Goal: Transaction & Acquisition: Download file/media

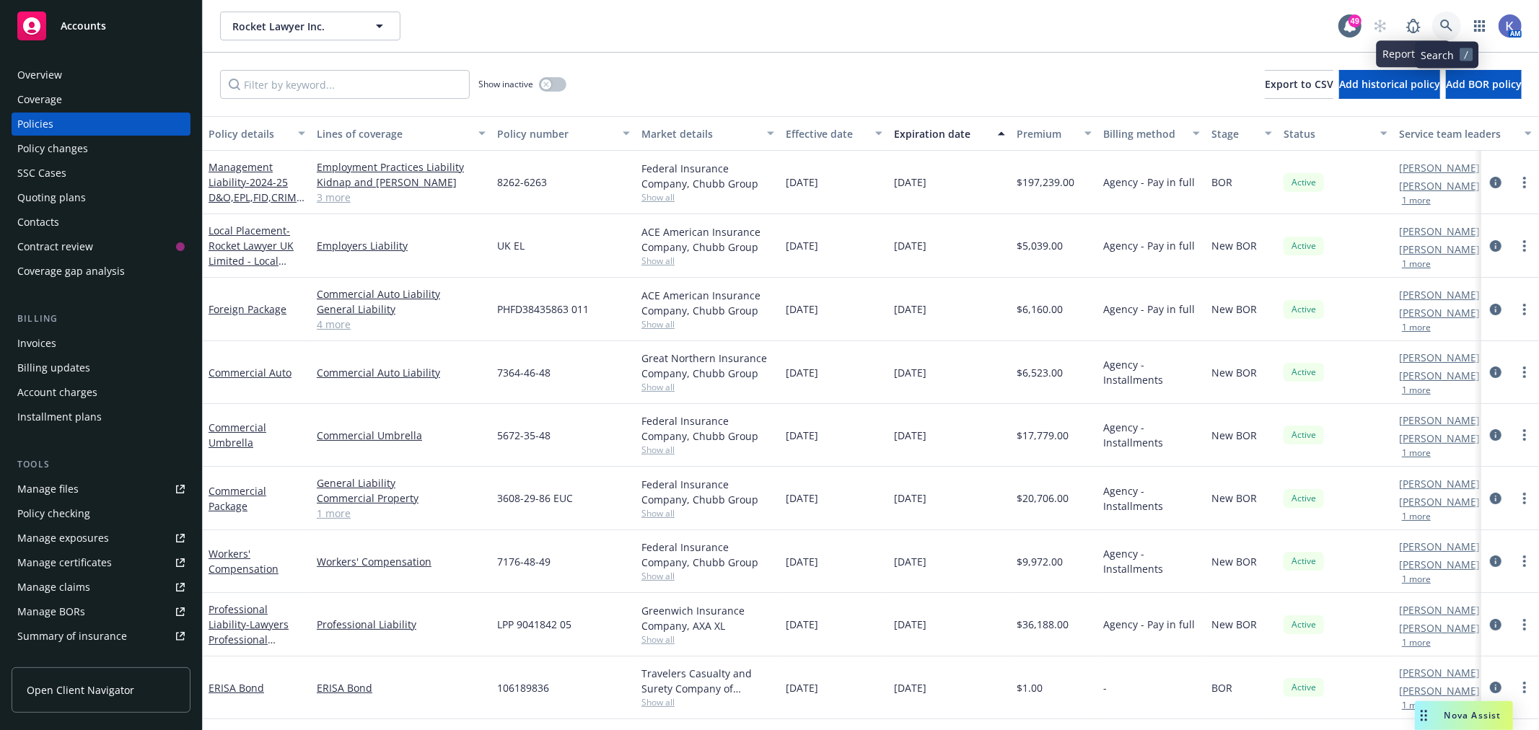
click at [1448, 25] on icon at bounding box center [1446, 25] width 12 height 12
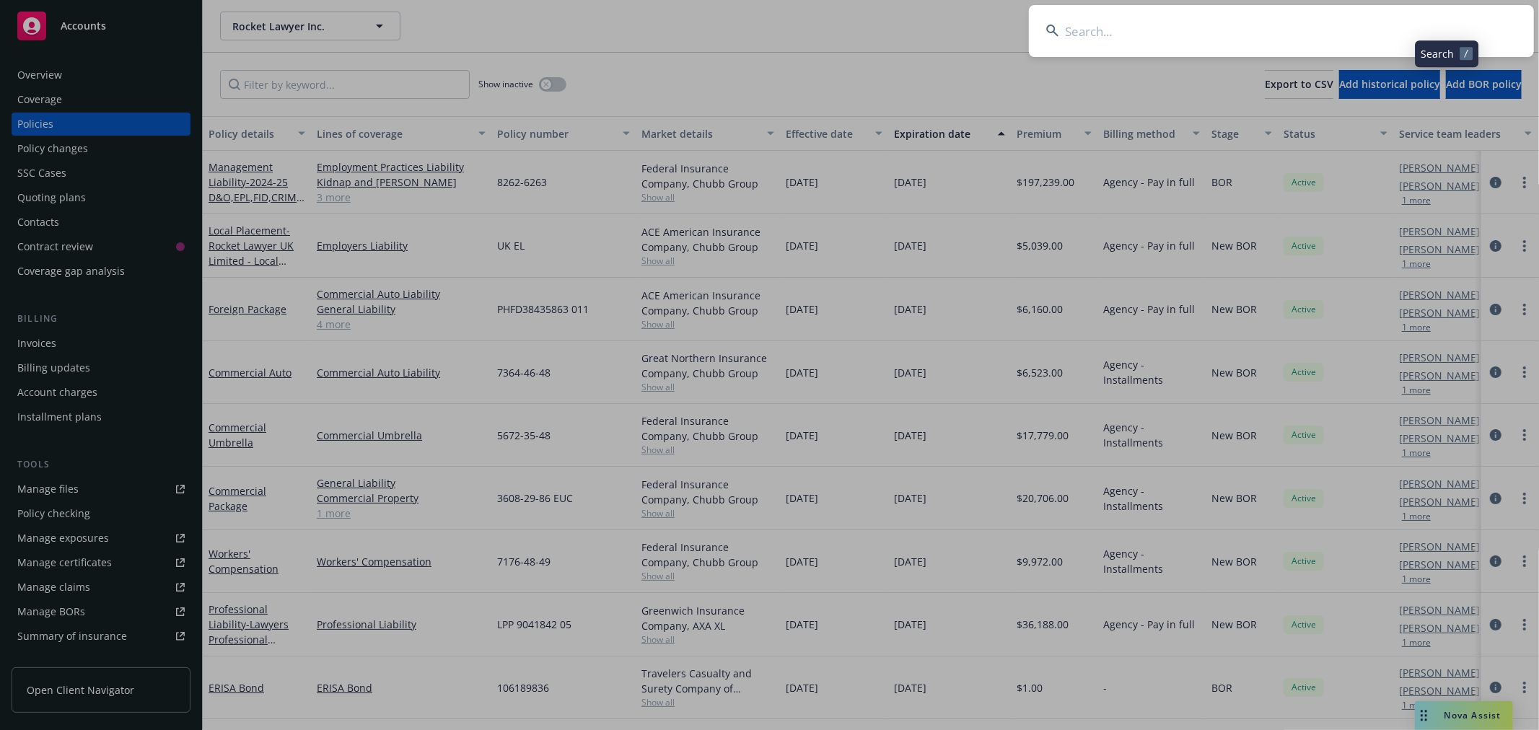
click at [1382, 27] on input at bounding box center [1281, 31] width 505 height 52
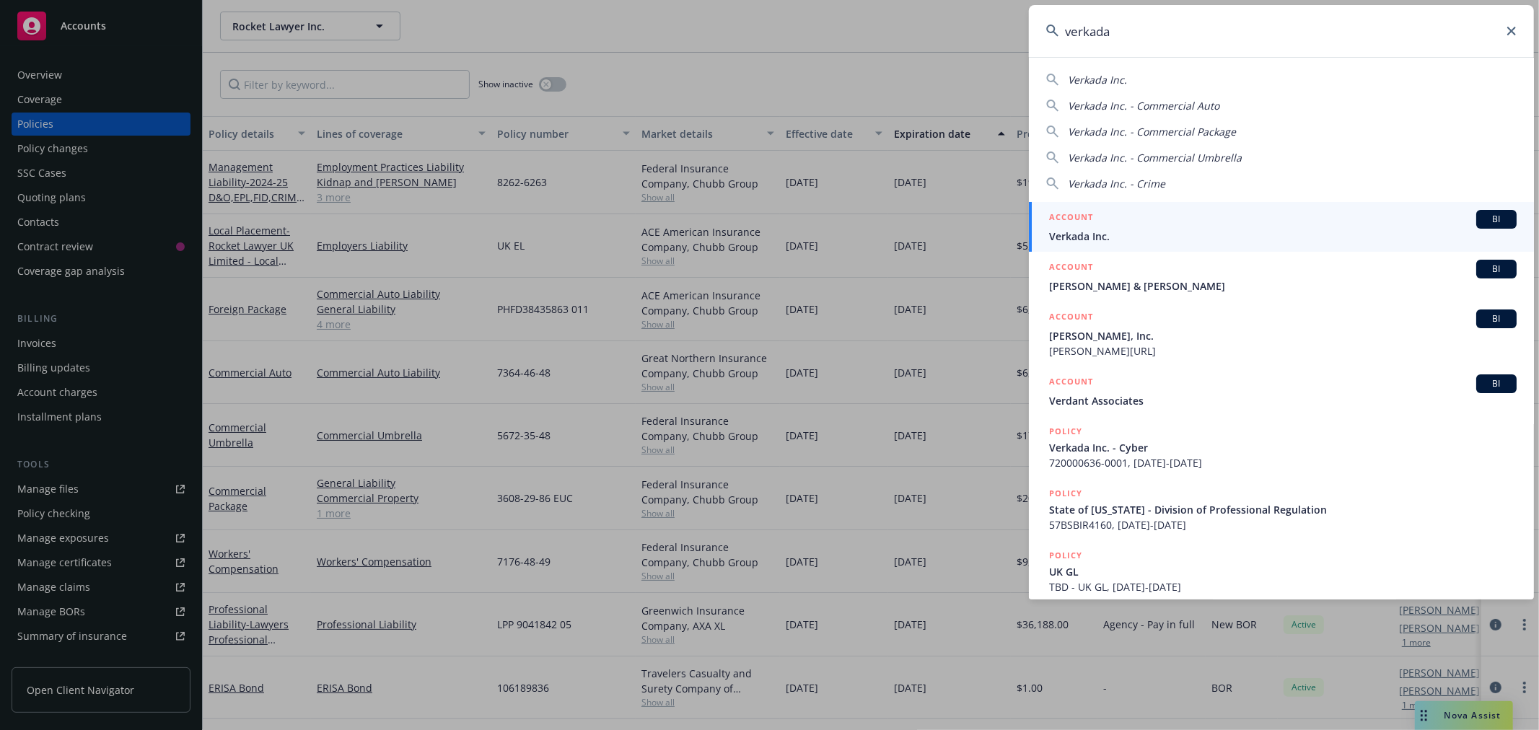
type input "verkada"
click at [1081, 240] on span "Verkada Inc." at bounding box center [1282, 236] width 467 height 15
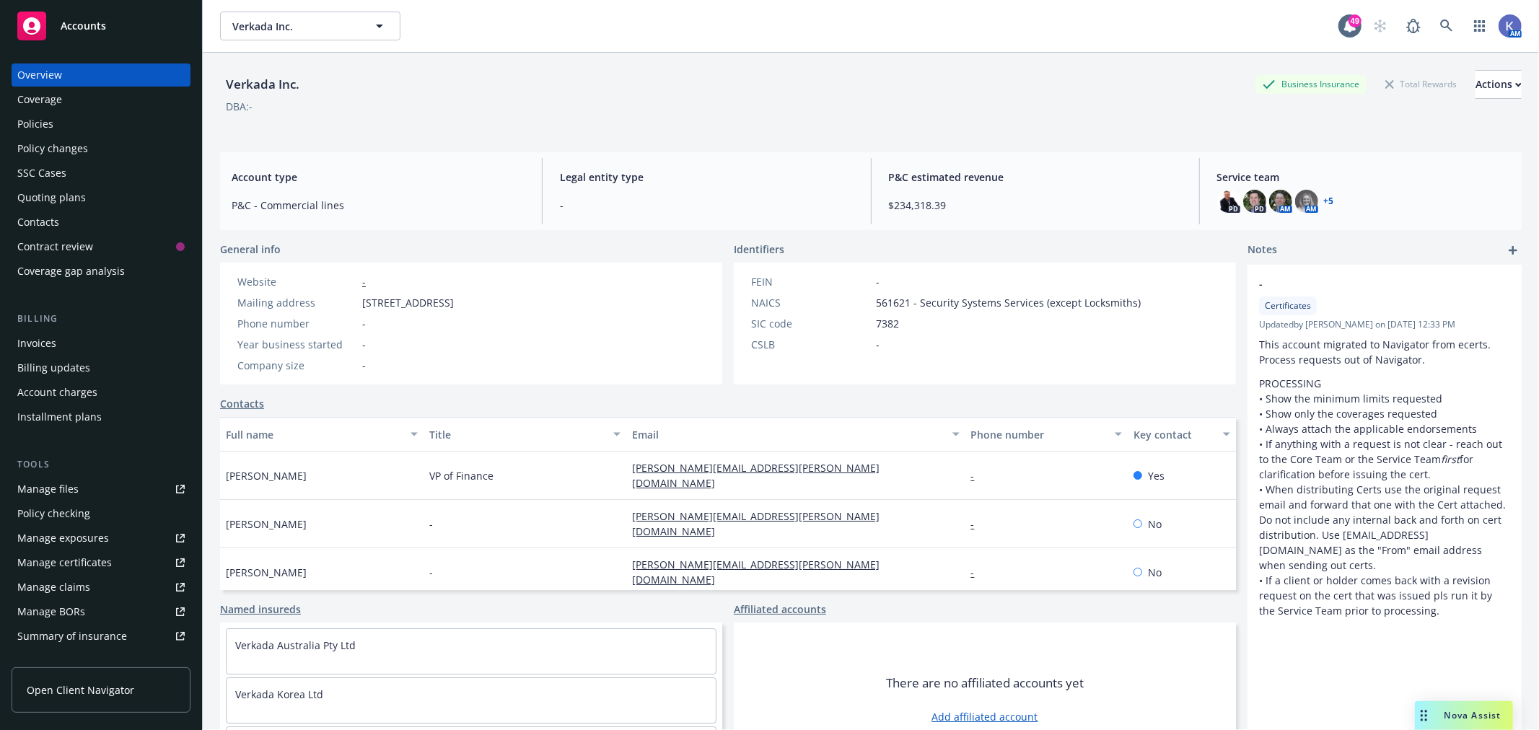
click at [69, 126] on div "Policies" at bounding box center [100, 124] width 167 height 23
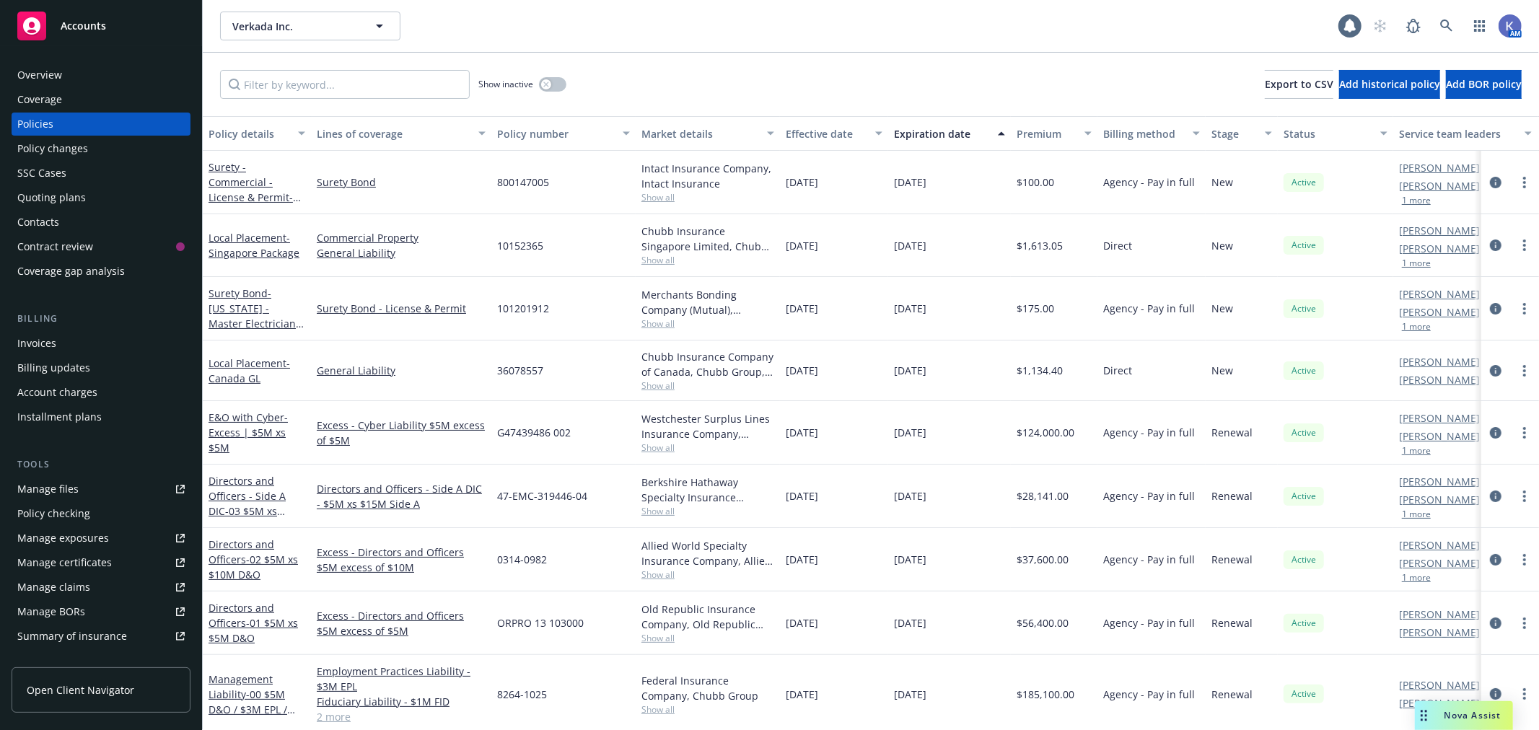
click at [831, 68] on div "Show inactive Export to CSV Add historical policy Add BOR policy" at bounding box center [871, 84] width 1336 height 63
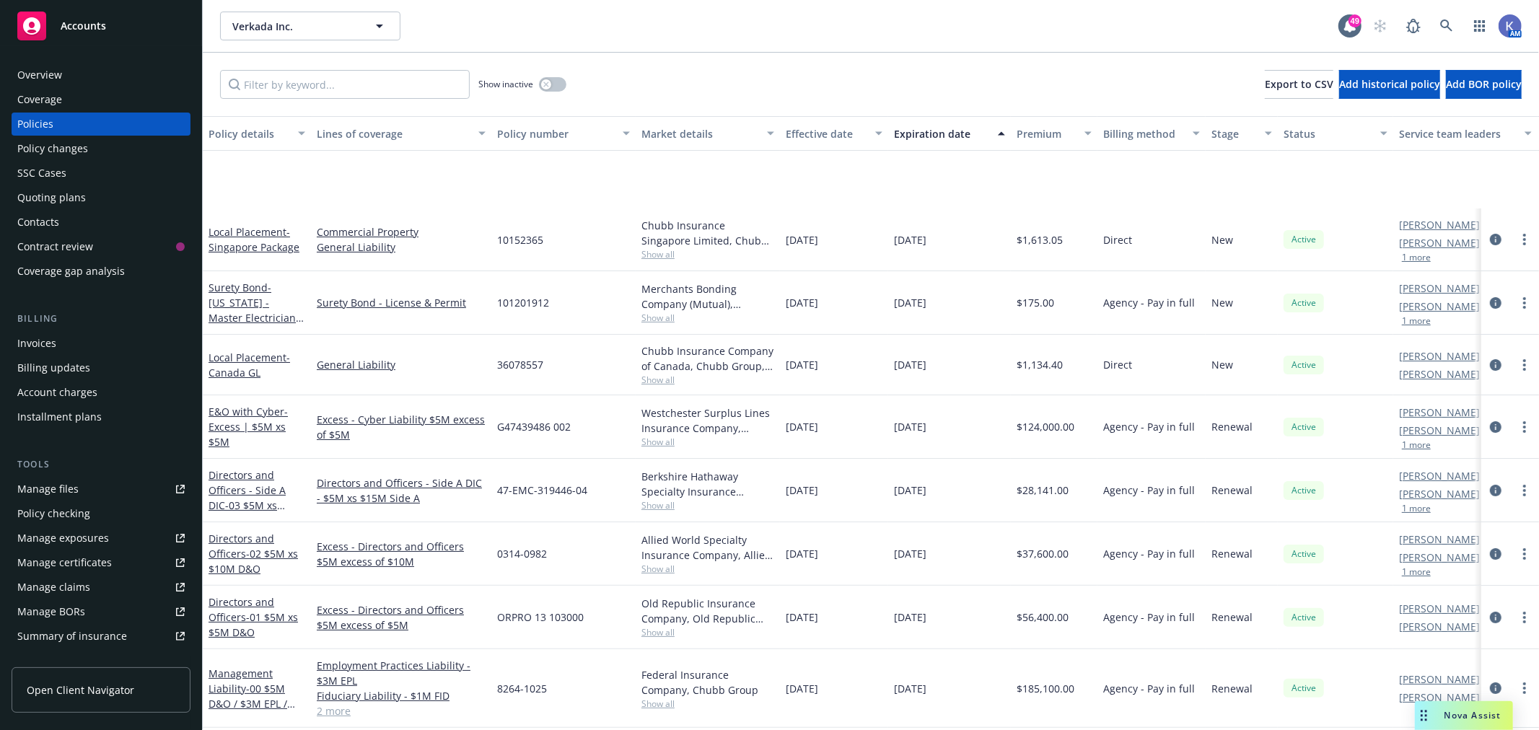
scroll to position [160, 0]
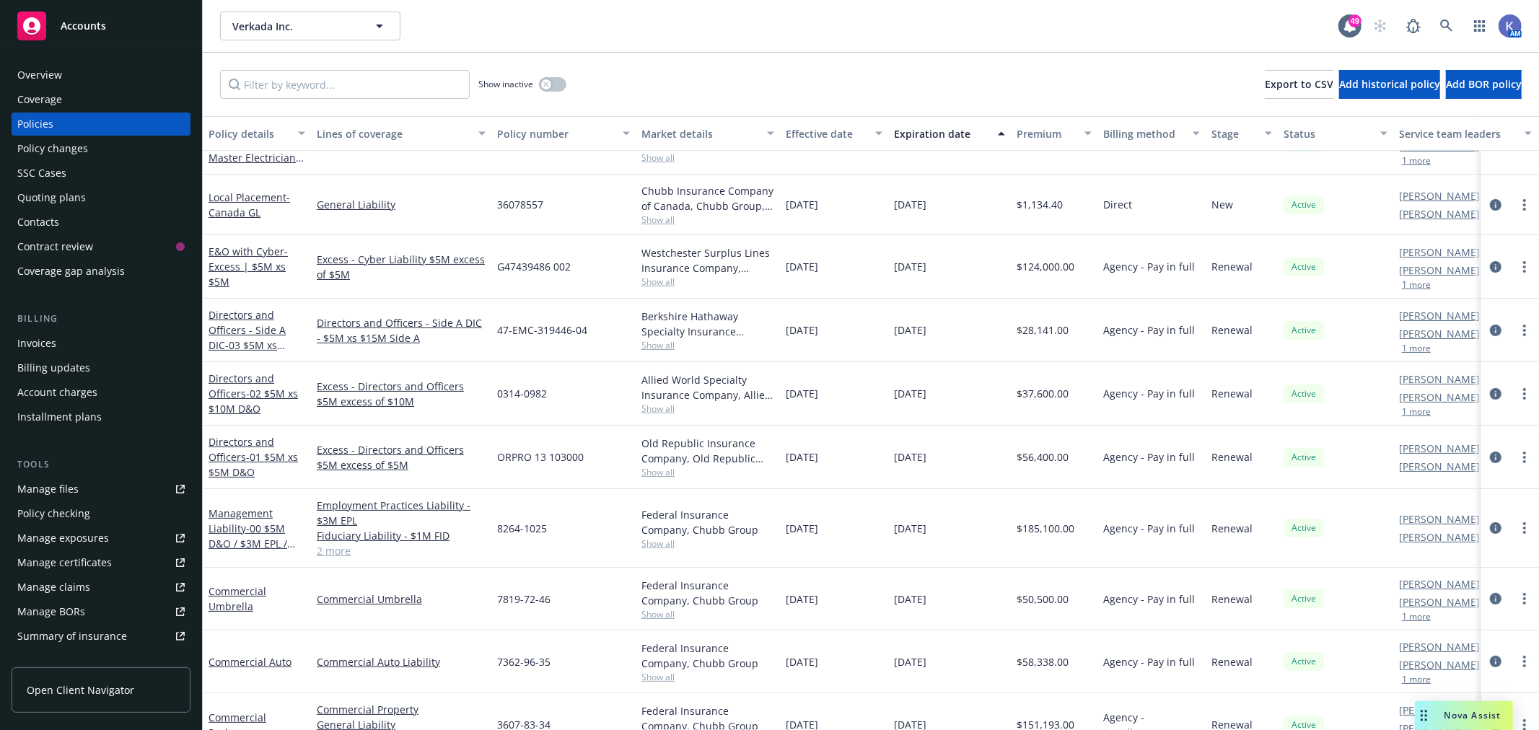
click at [333, 553] on link "2 more" at bounding box center [401, 550] width 169 height 15
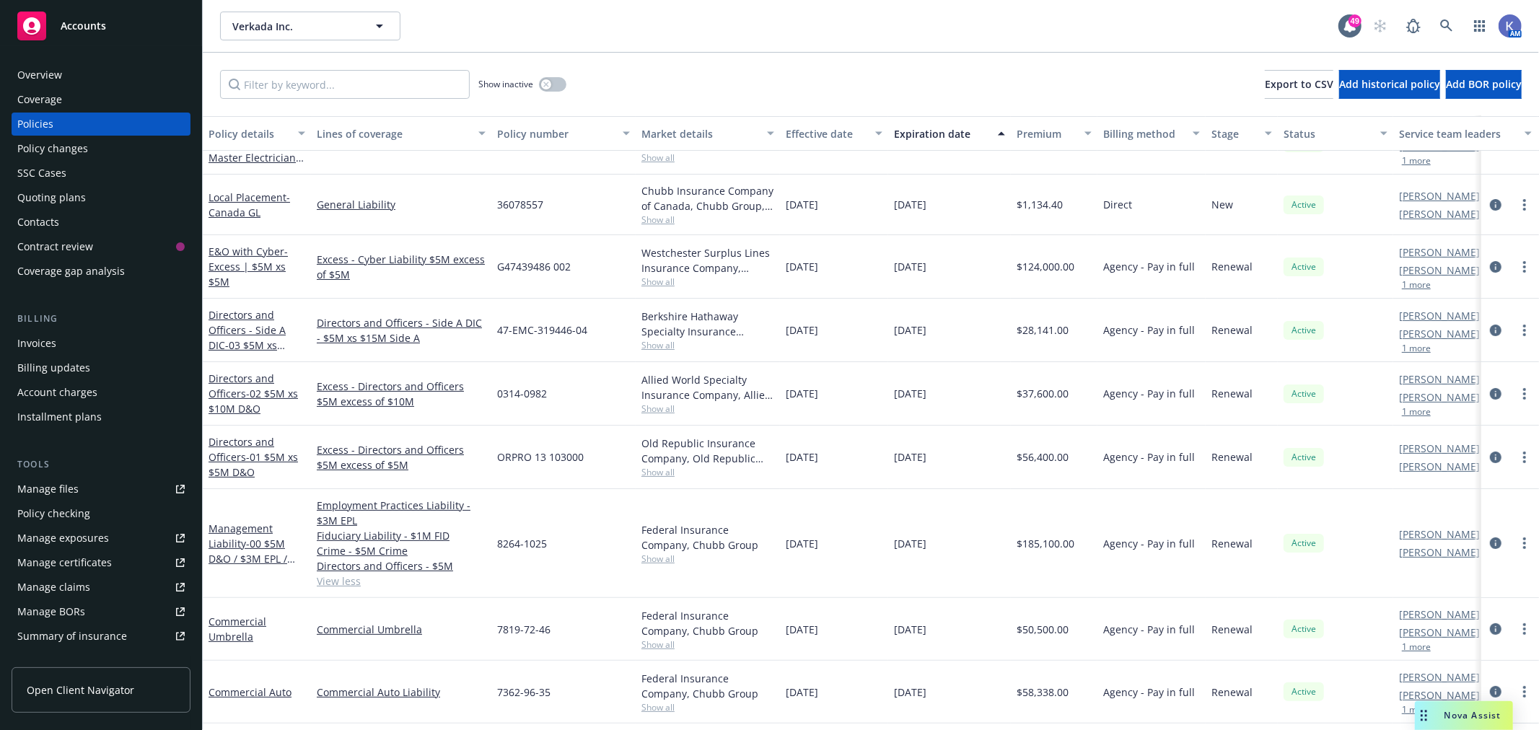
click at [897, 44] on div "Verkada Inc. Verkada Inc. 49 AM" at bounding box center [871, 26] width 1336 height 52
click at [788, 69] on div "Show inactive Export to CSV Add historical policy Add BOR policy" at bounding box center [871, 84] width 1336 height 63
click at [826, 39] on div "Verkada Inc. Verkada Inc." at bounding box center [779, 26] width 1118 height 29
click at [864, 66] on div "Show inactive Export to CSV Add historical policy Add BOR policy" at bounding box center [871, 84] width 1336 height 63
click at [892, 74] on div "Show inactive Export to CSV Add historical policy Add BOR policy" at bounding box center [871, 84] width 1336 height 63
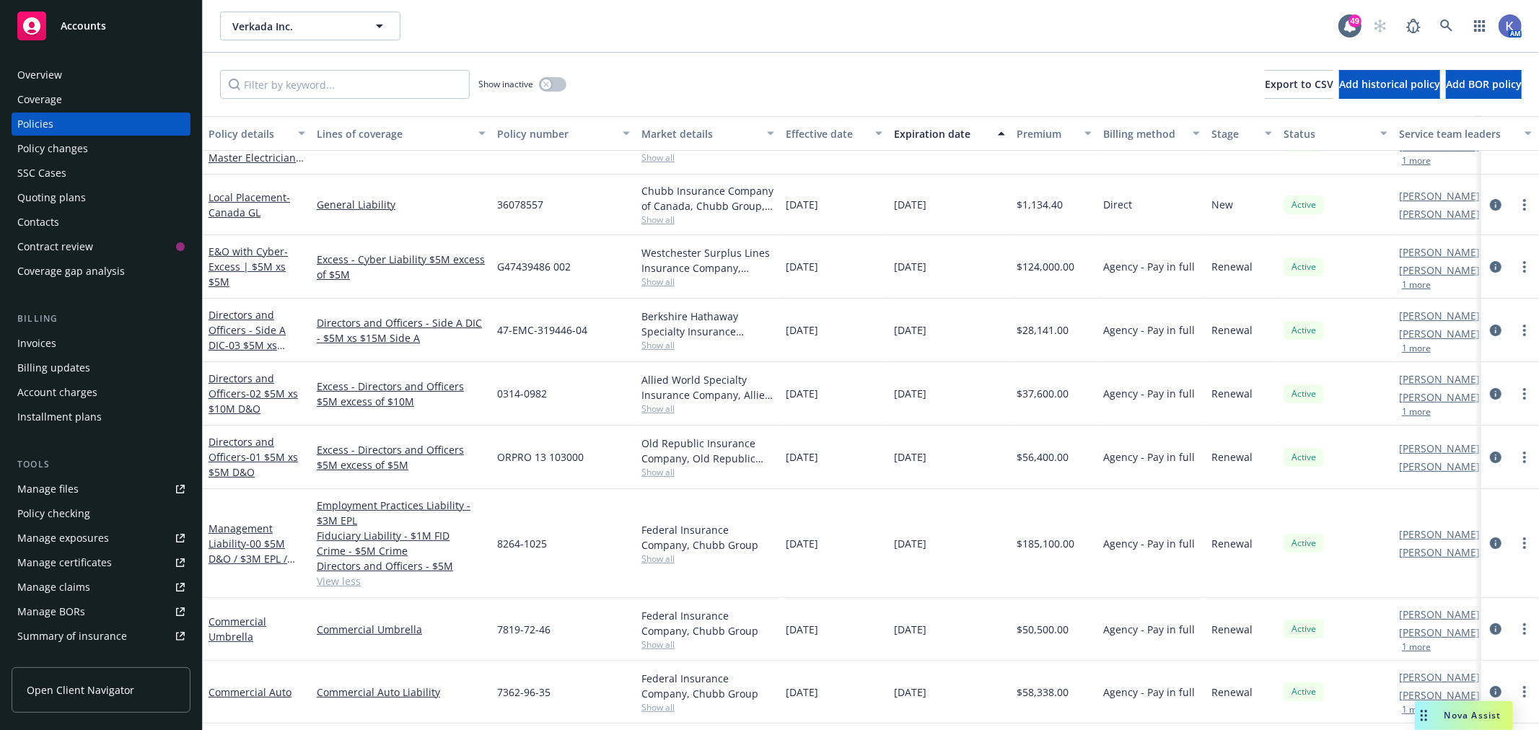
click at [884, 66] on div "Show inactive Export to CSV Add historical policy Add BOR policy" at bounding box center [871, 84] width 1336 height 63
click at [841, 56] on div "Show inactive Export to CSV Add historical policy Add BOR policy" at bounding box center [871, 84] width 1336 height 63
click at [846, 32] on div "Verkada Inc. Verkada Inc." at bounding box center [779, 26] width 1118 height 29
click at [864, 70] on div "Show inactive Export to CSV Add historical policy Add BOR policy" at bounding box center [871, 84] width 1336 height 63
click at [843, 49] on div "Verkada Inc. Verkada Inc. 49 AM" at bounding box center [871, 26] width 1336 height 52
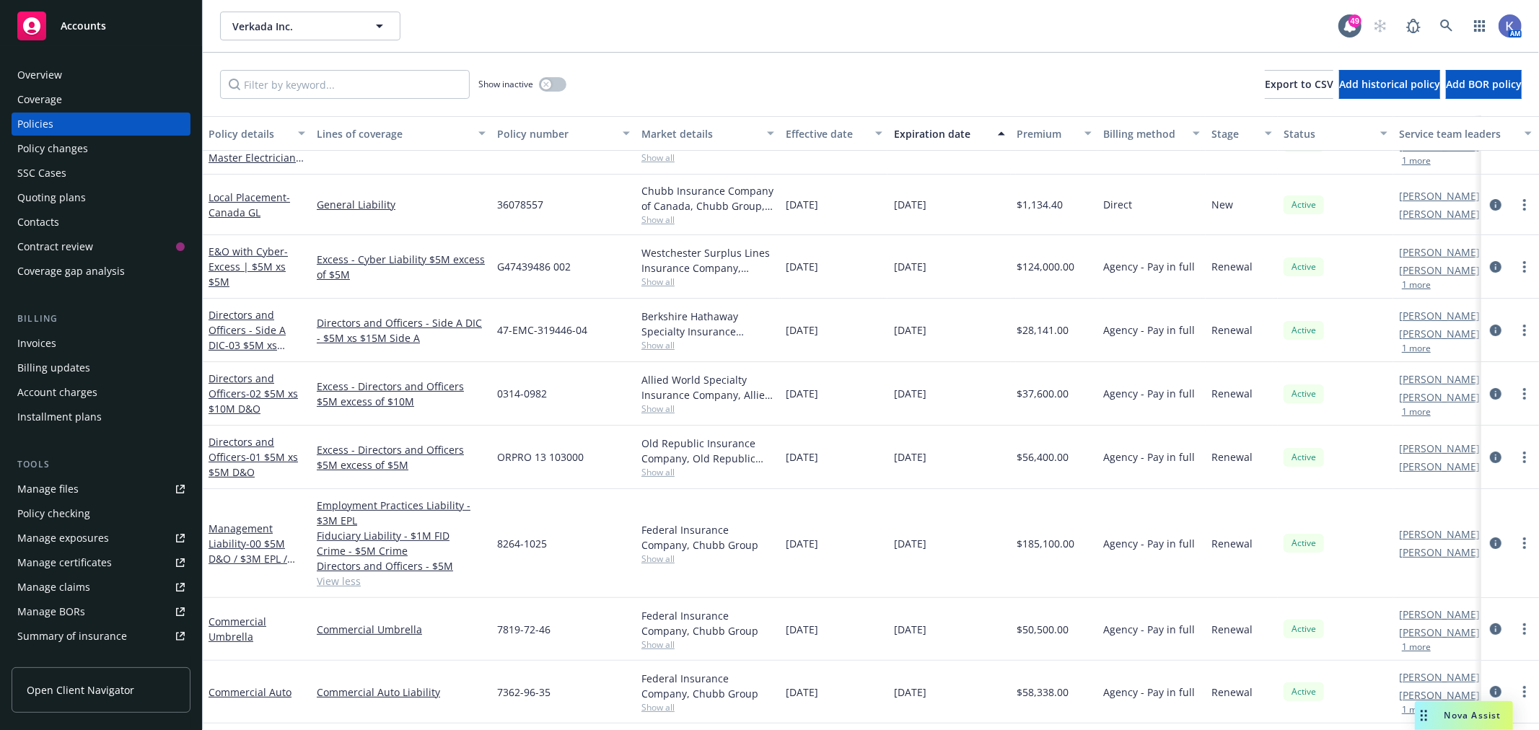
click at [827, 47] on div "Verkada Inc. Verkada Inc. 49 AM" at bounding box center [871, 26] width 1336 height 52
click at [799, 56] on div "Show inactive Export to CSV Add historical policy Add BOR policy" at bounding box center [871, 84] width 1336 height 63
click at [718, 67] on div "Show inactive Export to CSV Add historical policy Add BOR policy" at bounding box center [871, 84] width 1336 height 63
click at [1446, 27] on icon at bounding box center [1446, 25] width 12 height 12
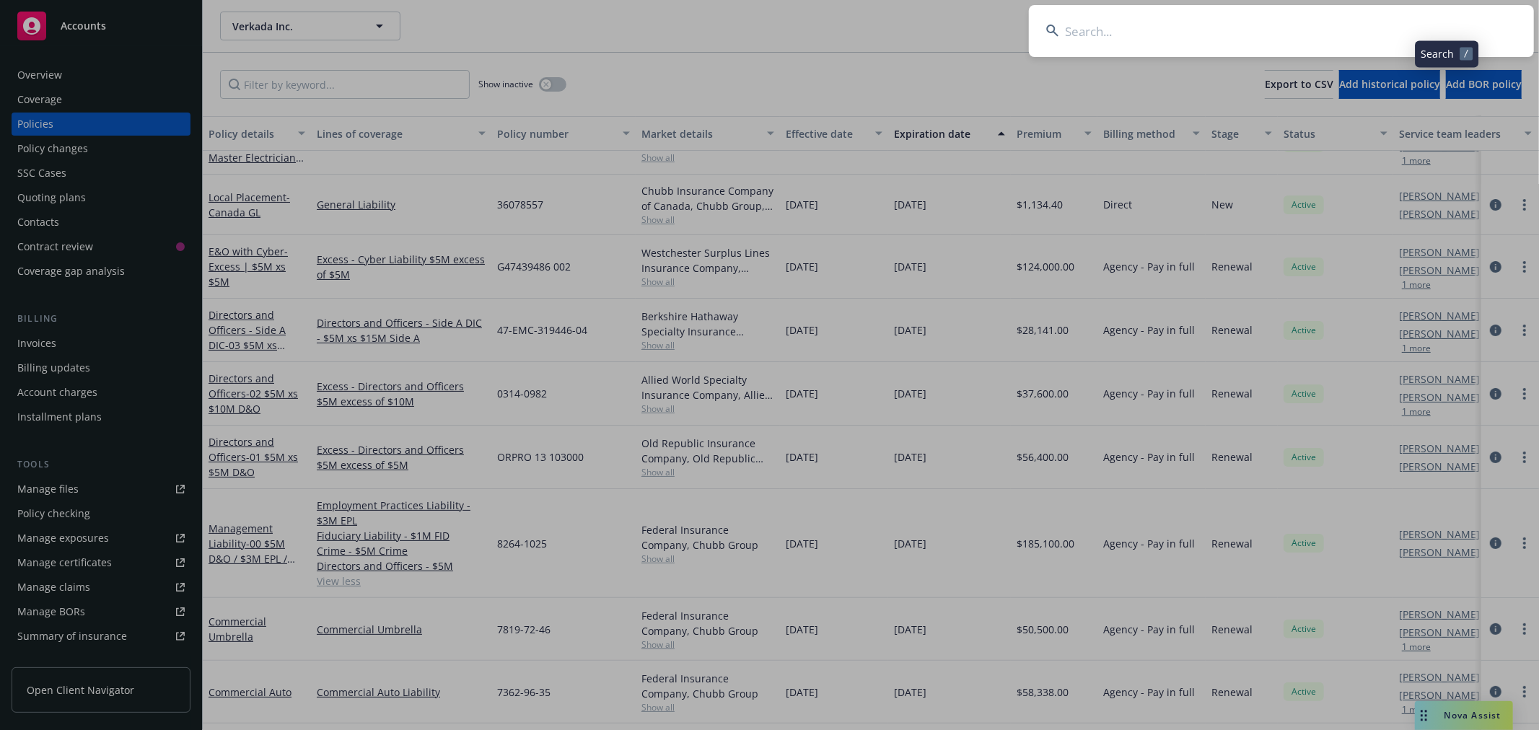
click at [1361, 35] on input at bounding box center [1281, 31] width 505 height 52
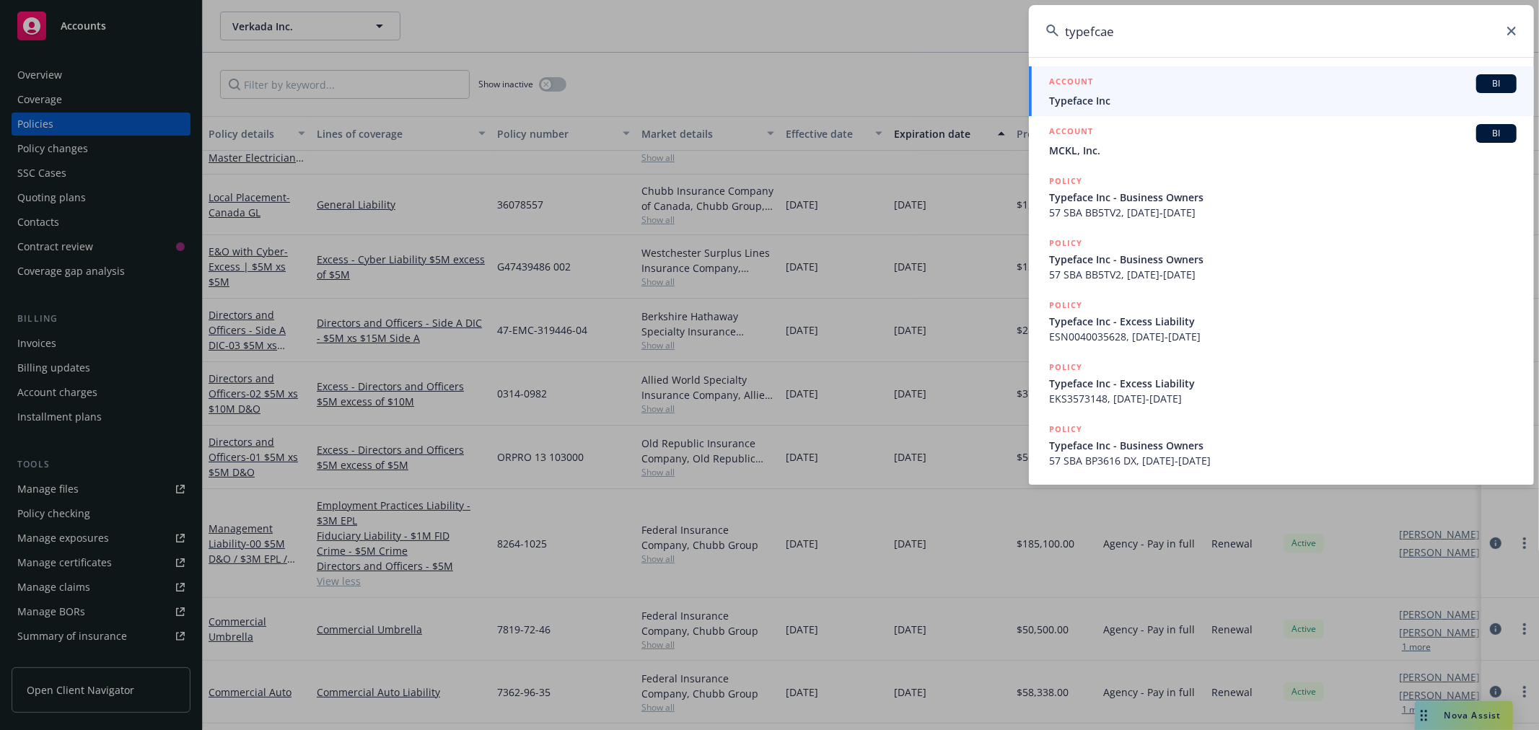
type input "typefcae"
click at [1089, 102] on span "Typeface Inc" at bounding box center [1282, 100] width 467 height 15
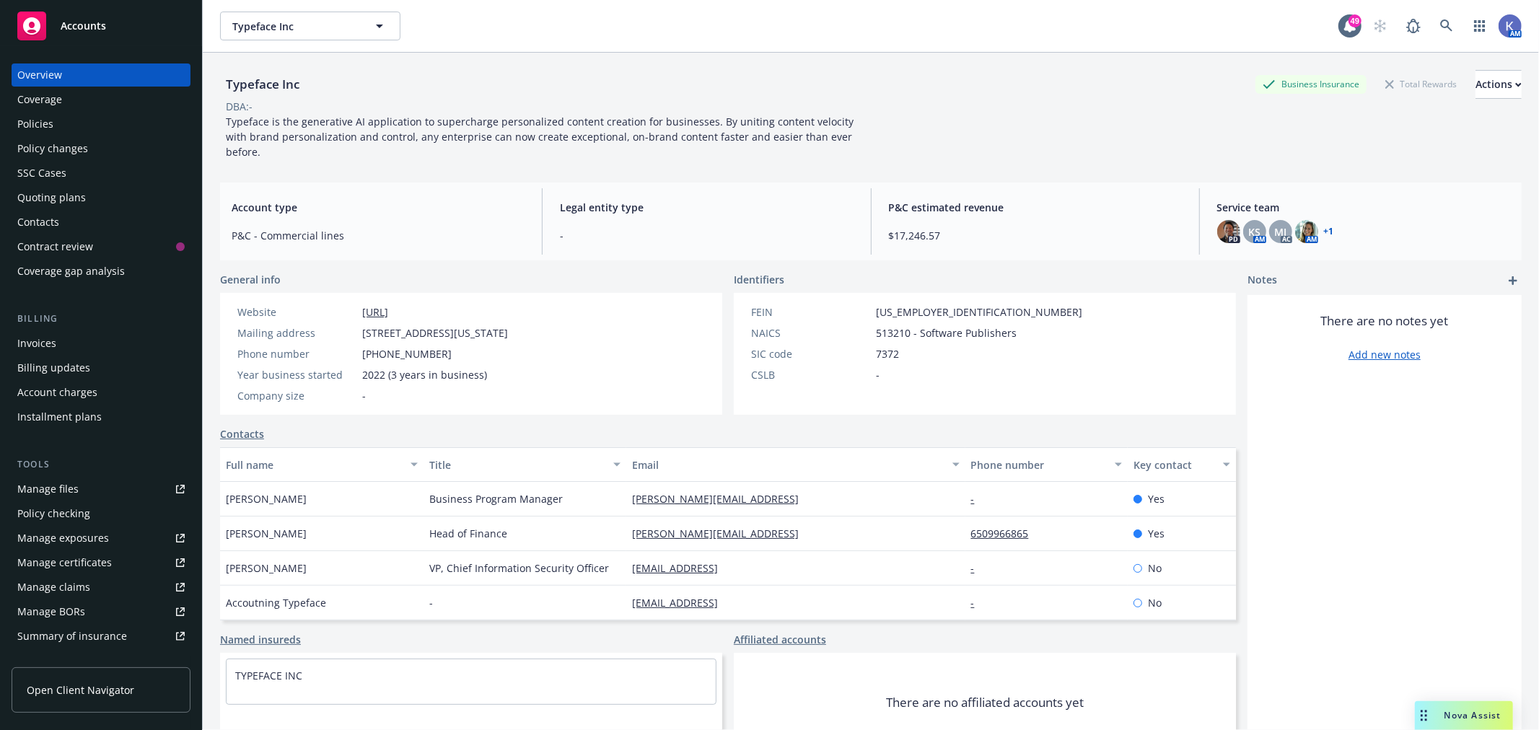
click at [72, 125] on div "Policies" at bounding box center [100, 124] width 167 height 23
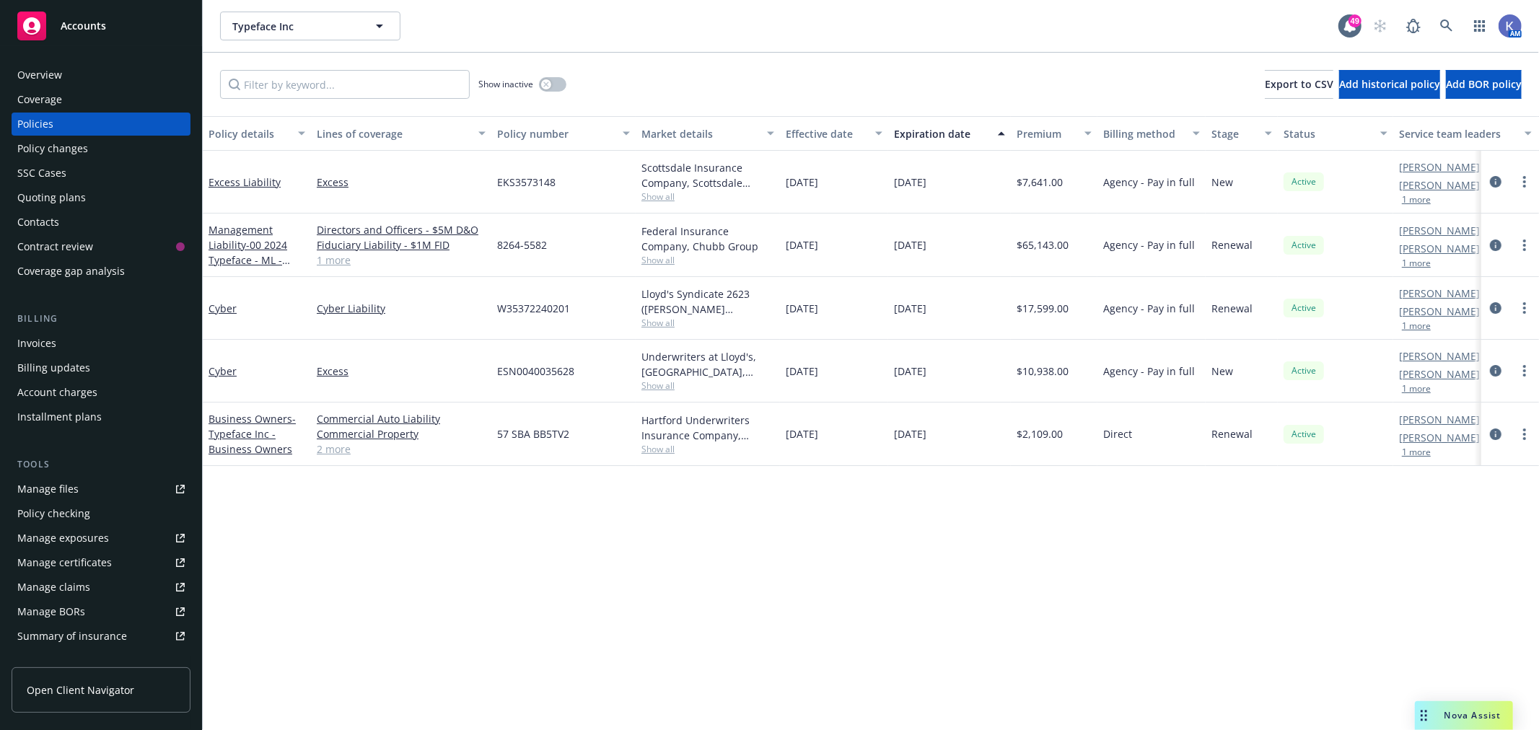
click at [856, 68] on div "Show inactive Export to CSV Add historical policy Add BOR policy" at bounding box center [871, 84] width 1336 height 63
click at [1447, 25] on icon at bounding box center [1446, 25] width 12 height 12
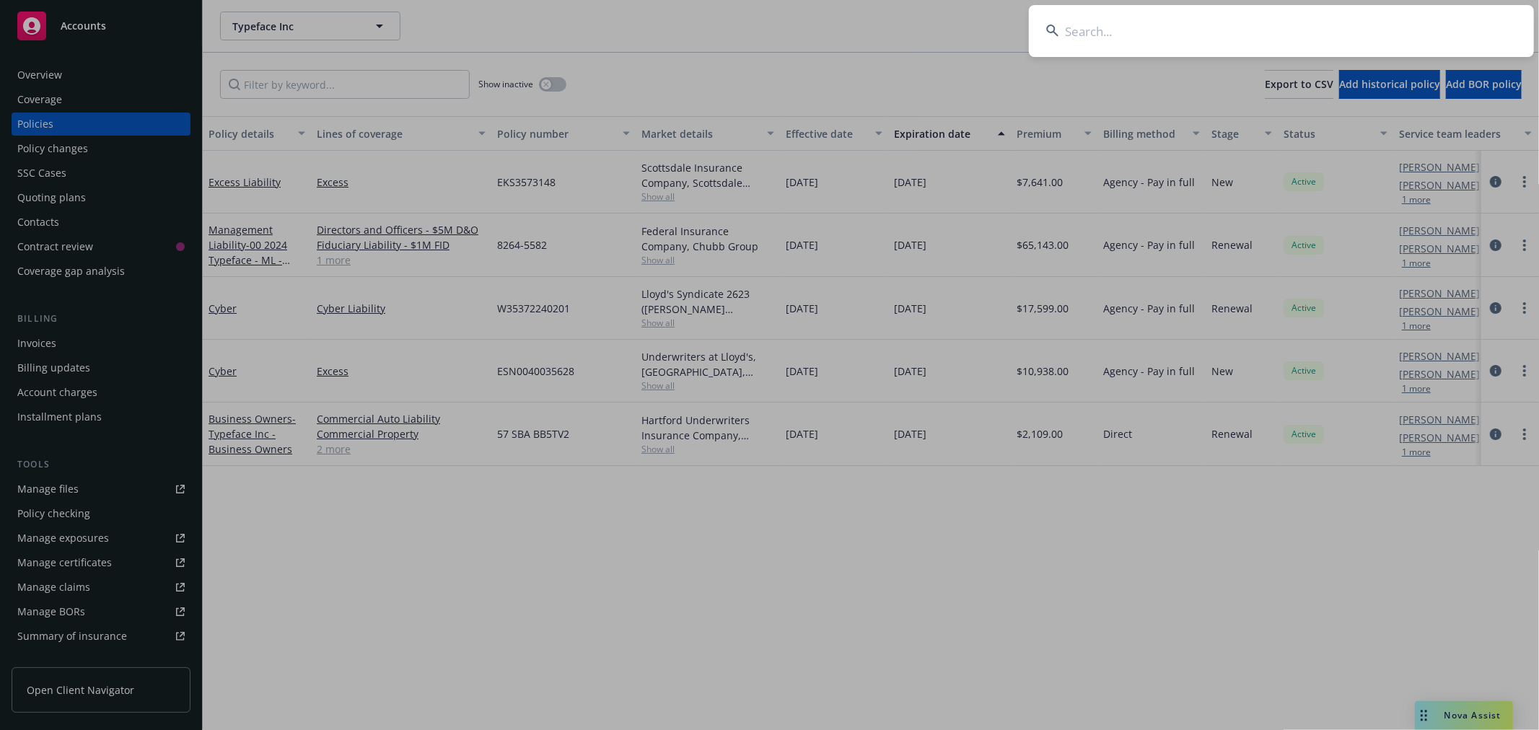
click at [1320, 32] on input at bounding box center [1281, 31] width 505 height 52
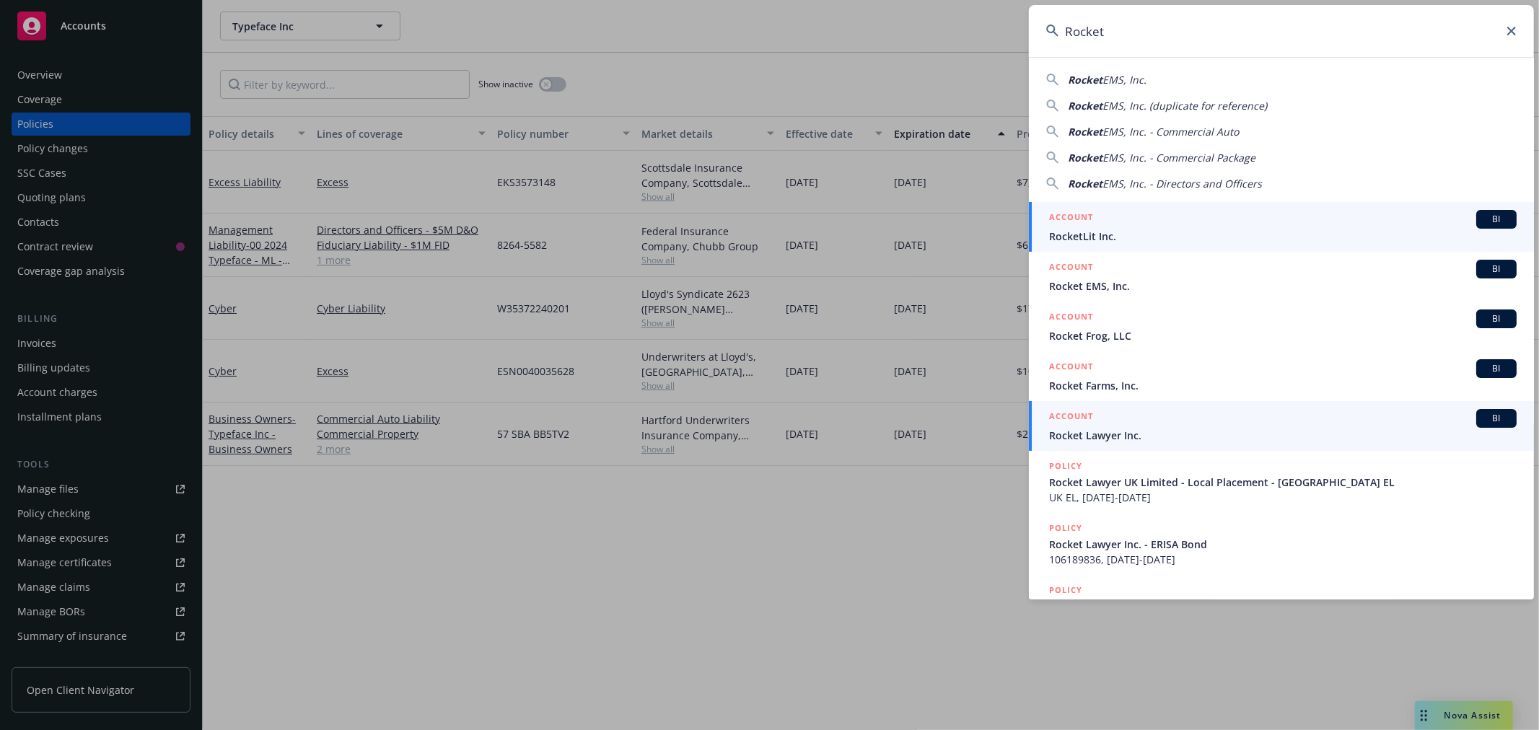
type input "Rocket"
click at [1113, 436] on span "Rocket Lawyer Inc." at bounding box center [1282, 435] width 467 height 15
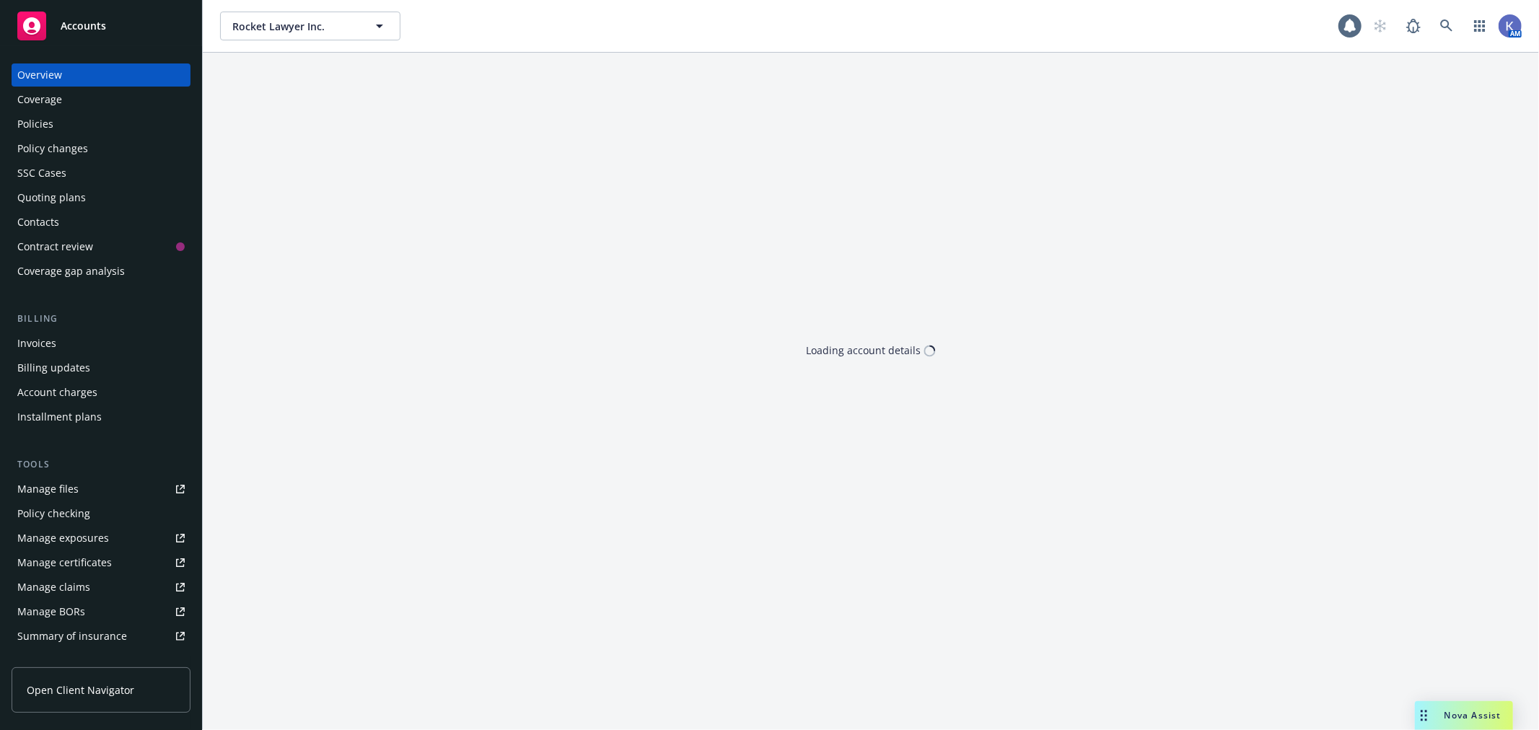
click at [69, 118] on div "Policies" at bounding box center [100, 124] width 167 height 23
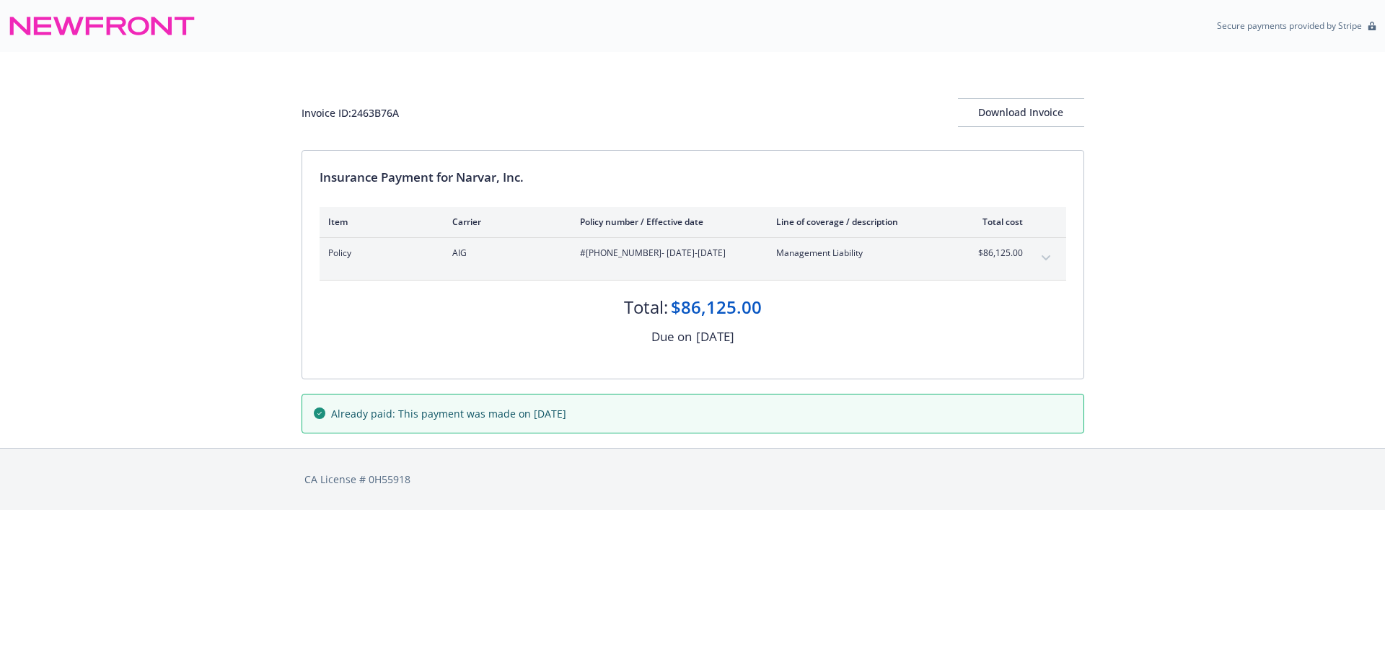
drag, startPoint x: 1234, startPoint y: 341, endPoint x: 1199, endPoint y: 327, distance: 37.2
click at [1234, 341] on div "Invoice ID: 2463B76A Download Invoice Insurance Payment for Narvar, Inc. Item C…" at bounding box center [692, 250] width 1385 height 396
click at [1047, 253] on button "expand content" at bounding box center [1045, 258] width 23 height 23
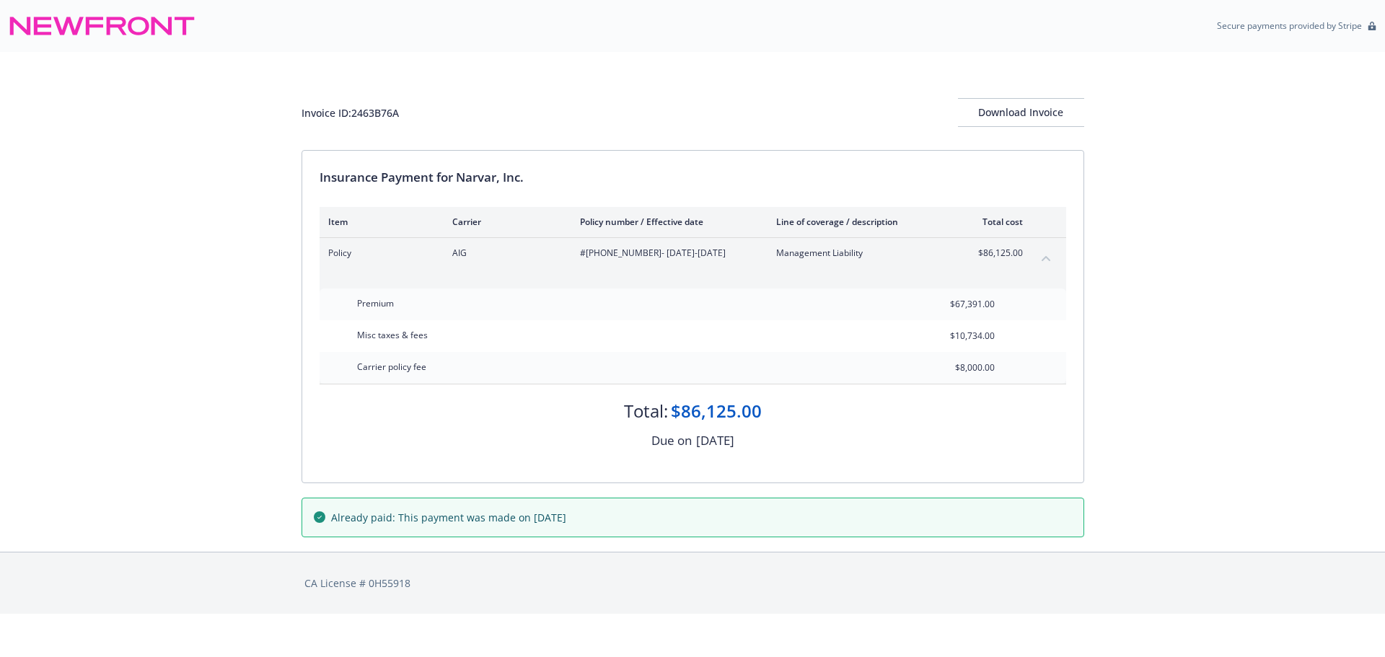
click at [376, 110] on div "Invoice ID: 2463B76A" at bounding box center [350, 112] width 97 height 15
copy div "2463B76A"
drag, startPoint x: 581, startPoint y: 254, endPoint x: 638, endPoint y: 253, distance: 57.0
click at [638, 253] on span "#[PHONE_NUMBER] - [DATE]-[DATE]" at bounding box center [666, 253] width 173 height 13
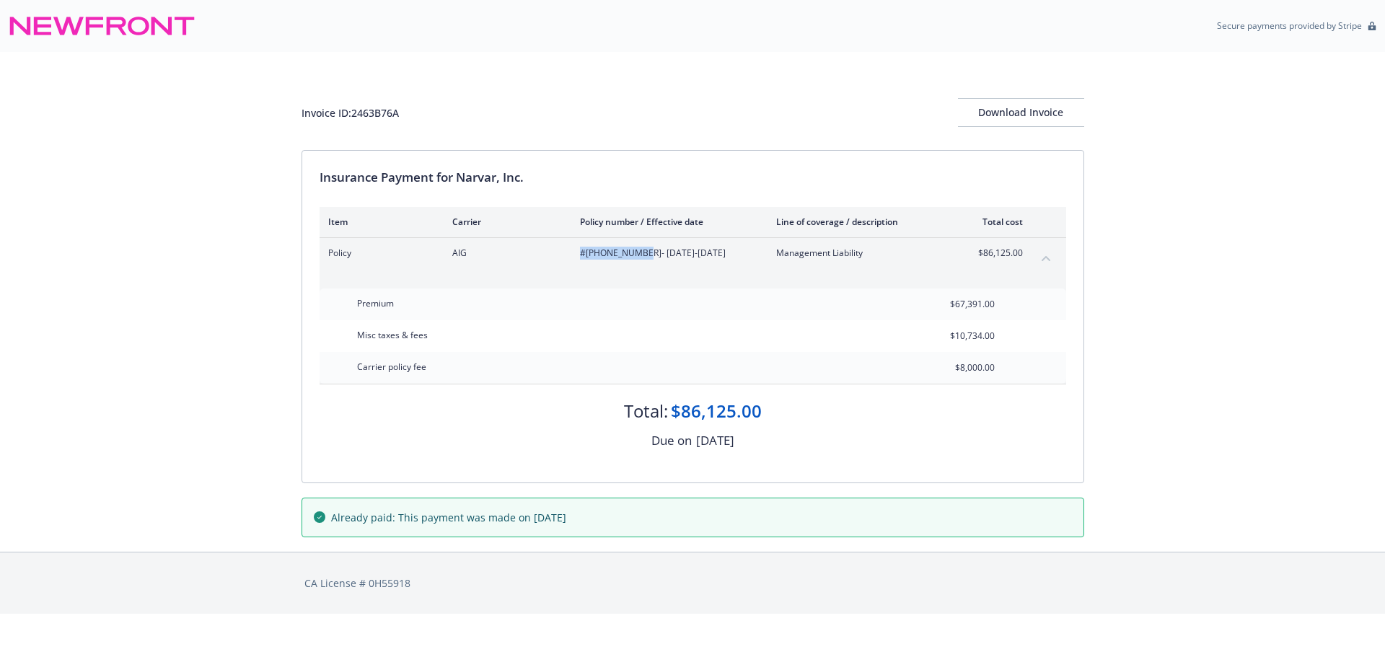
drag, startPoint x: 609, startPoint y: 263, endPoint x: 575, endPoint y: 258, distance: 34.2
click at [608, 263] on div "Policy AIG #[PHONE_NUMBER] - [DATE]-[DATE] Management Liability $86,125.00" at bounding box center [693, 259] width 747 height 42
click at [579, 252] on div "Policy AIG #[PHONE_NUMBER] - [DATE]-[DATE] Management Liability $86,125.00" at bounding box center [675, 253] width 695 height 13
click at [589, 255] on span "#[PHONE_NUMBER] - [DATE]-[DATE]" at bounding box center [666, 253] width 173 height 13
drag, startPoint x: 579, startPoint y: 254, endPoint x: 743, endPoint y: 258, distance: 164.5
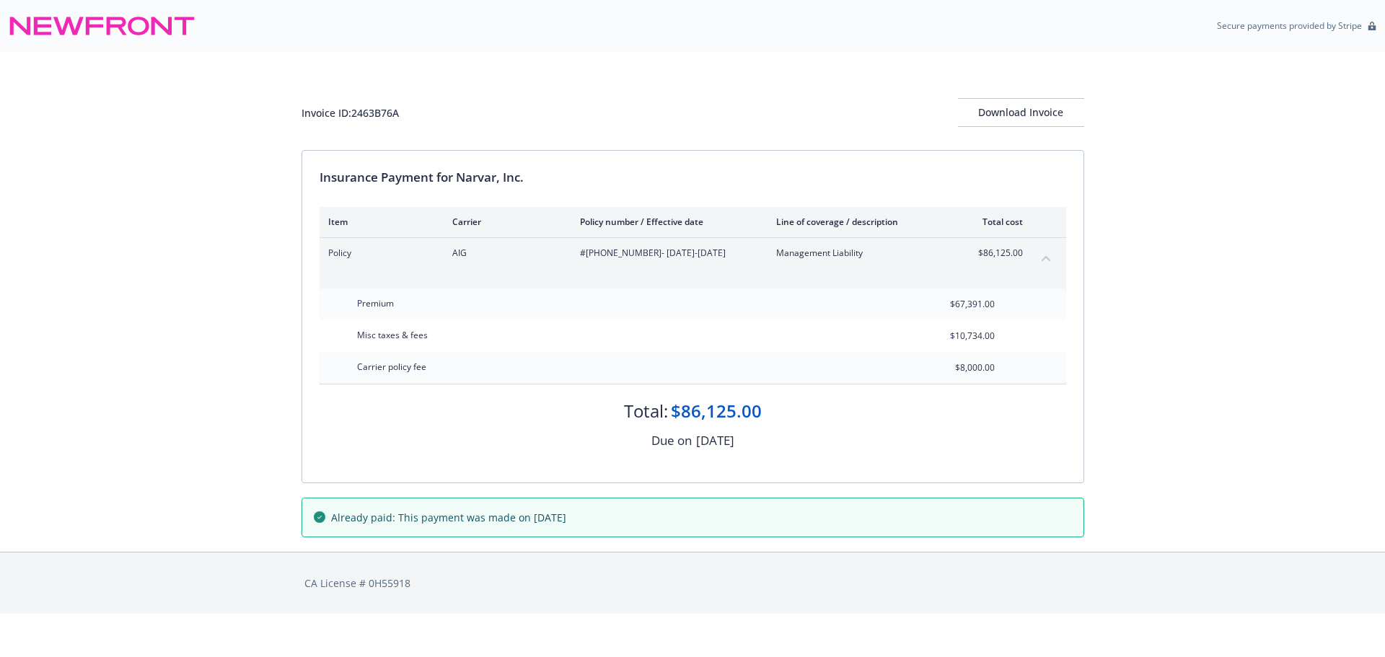
click at [743, 258] on div "Policy AIG #[PHONE_NUMBER] - [DATE]-[DATE] Management Liability $86,125.00" at bounding box center [675, 253] width 695 height 13
copy span "#[PHONE_NUMBER] - [DATE]-[DATE]"
click at [1011, 115] on div "Download Invoice" at bounding box center [1021, 112] width 126 height 27
